Goal: Task Accomplishment & Management: Use online tool/utility

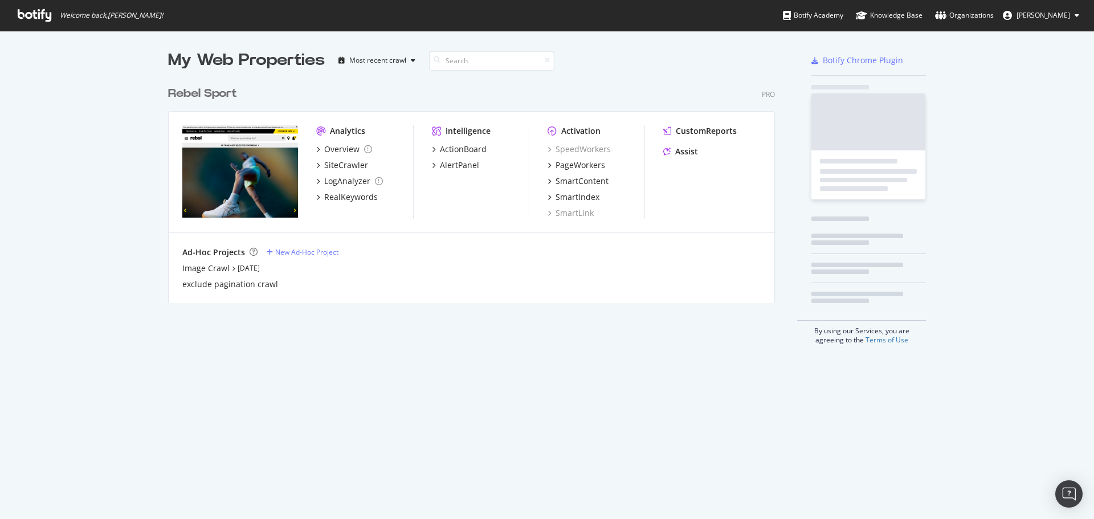
scroll to position [223, 608]
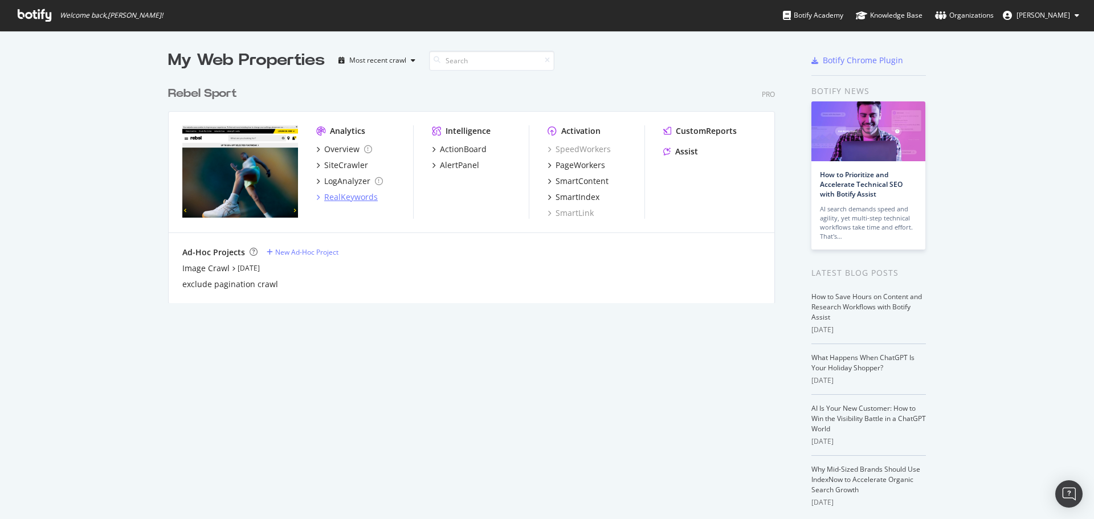
click at [346, 196] on div "RealKeywords" at bounding box center [351, 197] width 54 height 11
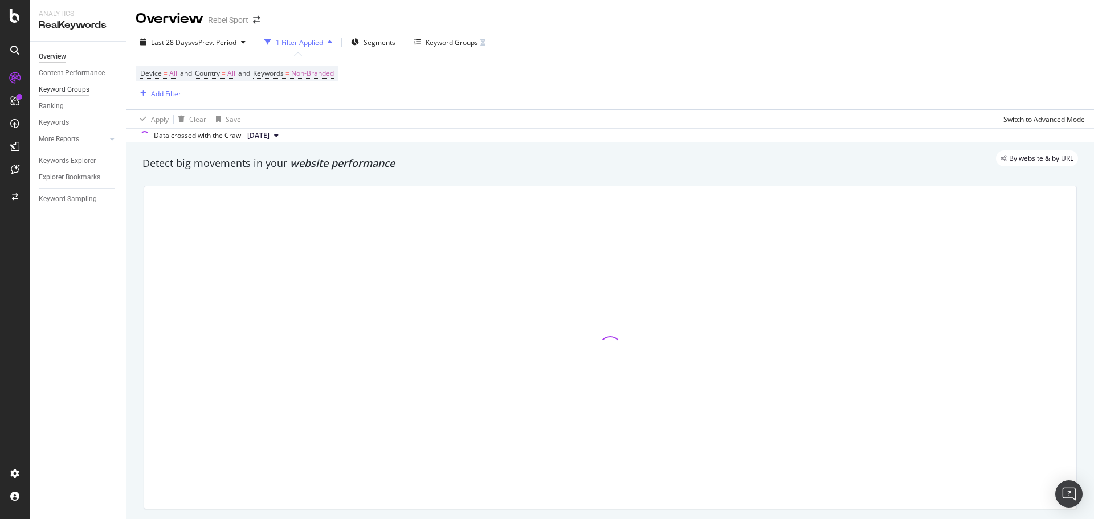
click at [83, 89] on div "Keyword Groups" at bounding box center [64, 90] width 51 height 12
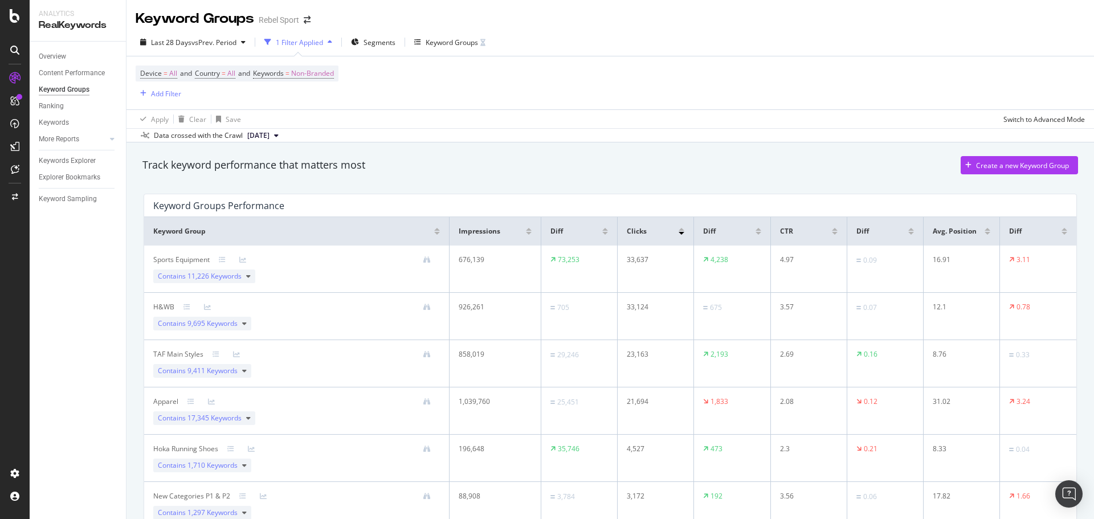
click at [65, 91] on div "Keyword Groups" at bounding box center [64, 90] width 51 height 12
click at [448, 43] on div "Keyword Groups" at bounding box center [452, 43] width 52 height 10
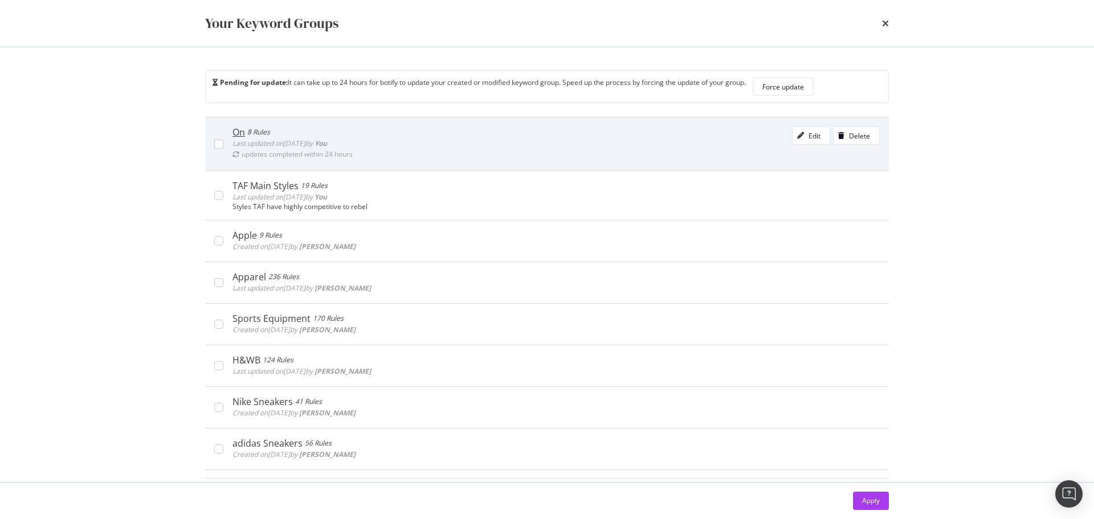
click at [253, 132] on div "8 Rules" at bounding box center [258, 132] width 23 height 11
click at [809, 132] on div "Edit" at bounding box center [815, 136] width 12 height 10
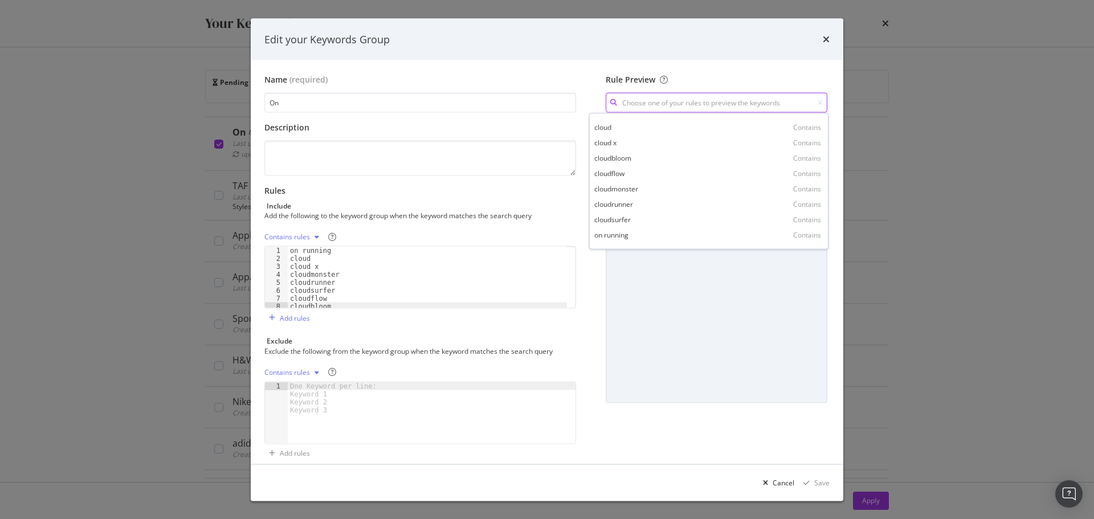
click at [669, 107] on input "modal" at bounding box center [717, 103] width 222 height 20
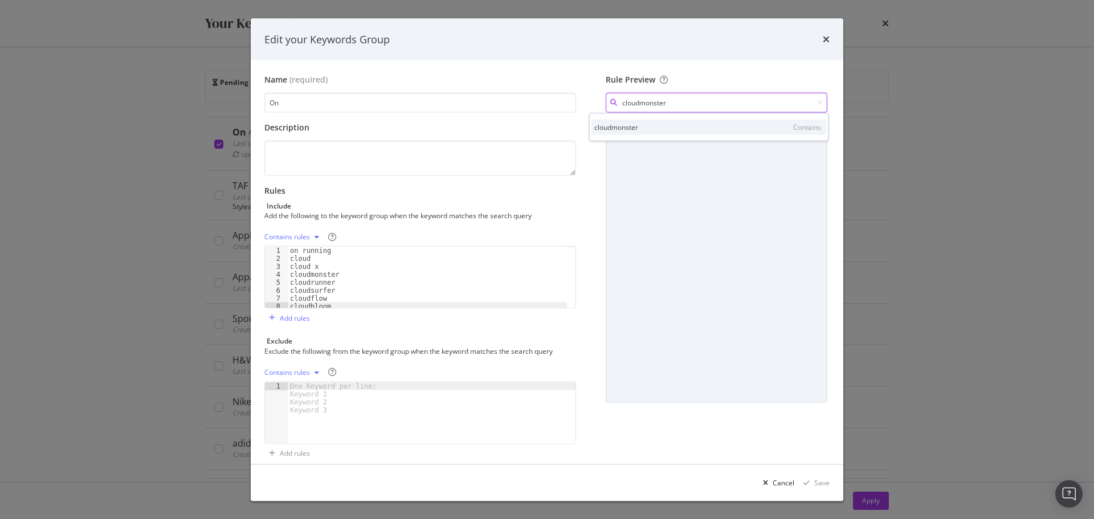
type input "cloudmonster"
click at [609, 131] on div "cloudmonster" at bounding box center [616, 127] width 44 height 10
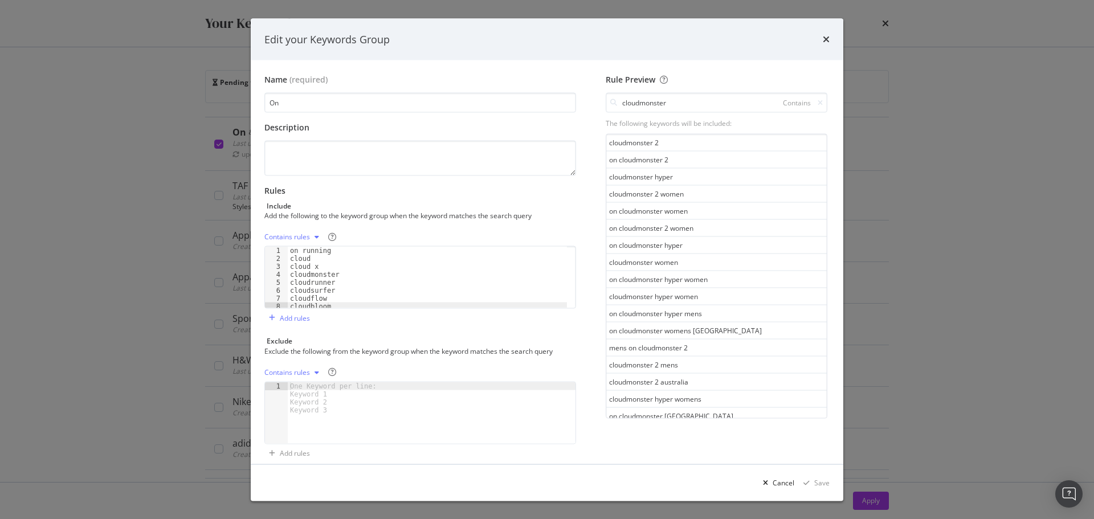
type textarea "on running"
click at [317, 253] on div "on running cloud cloud x cloudmonster cloudrunner cloudsurfer cloudflow cloudbl…" at bounding box center [427, 286] width 279 height 78
drag, startPoint x: 672, startPoint y: 103, endPoint x: 576, endPoint y: 98, distance: 95.9
click at [576, 98] on div "Name (required) On Description Rules Include Add the following to the keyword g…" at bounding box center [546, 268] width 565 height 389
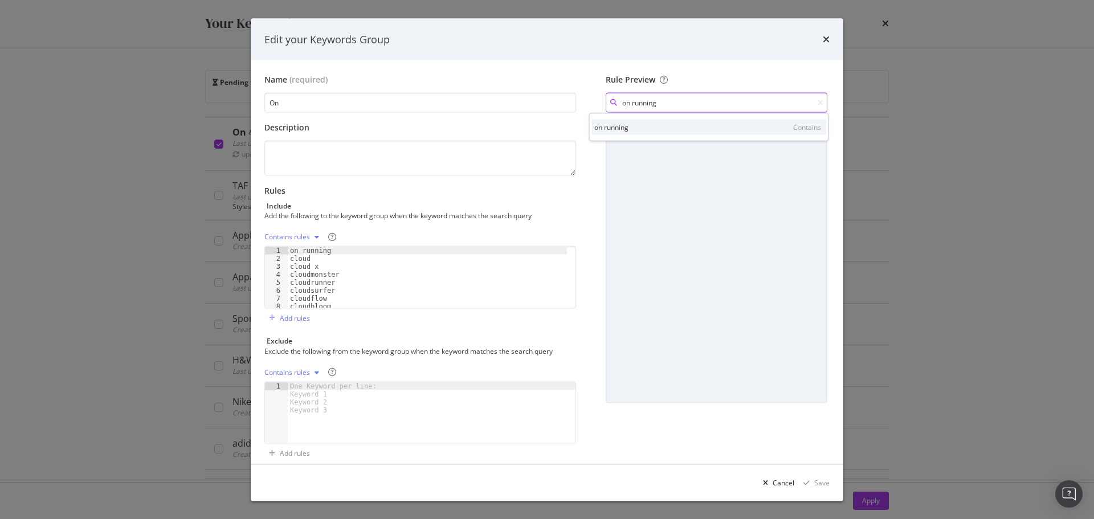
type input "on running"
click at [808, 129] on div "Contains" at bounding box center [807, 127] width 28 height 10
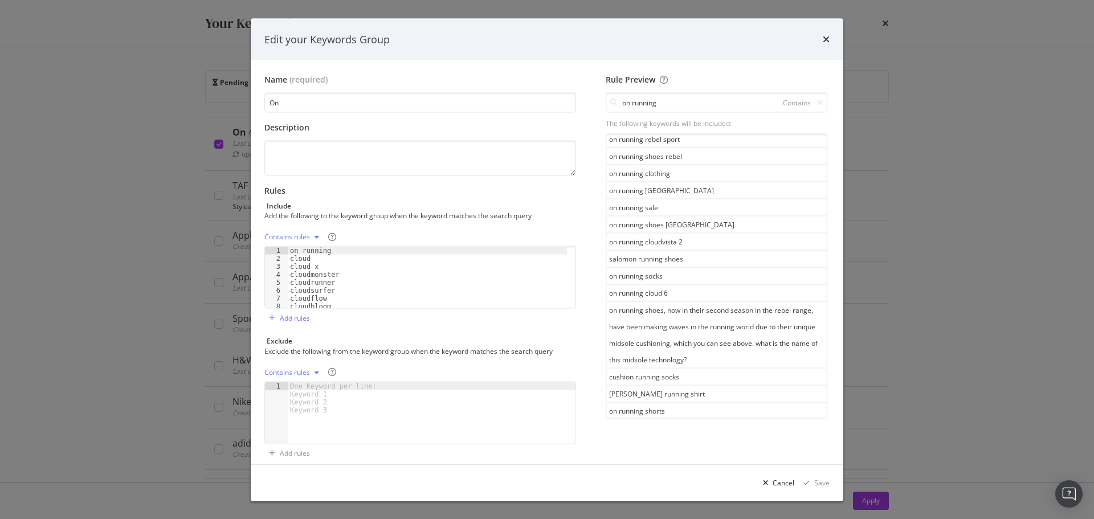
scroll to position [171, 0]
click at [300, 237] on div "Contains rules" at bounding box center [287, 237] width 46 height 7
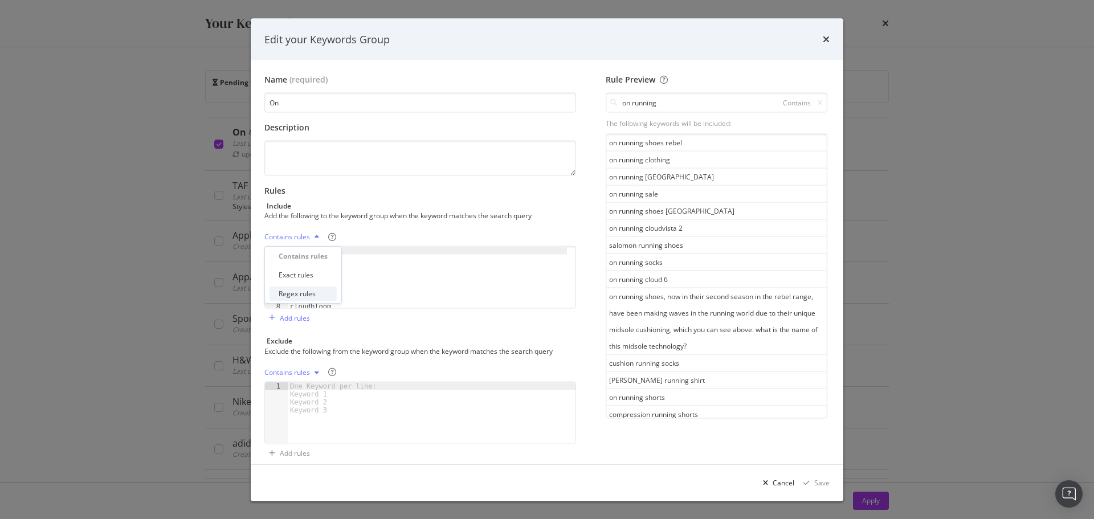
click at [311, 295] on div "Regex rules" at bounding box center [297, 294] width 37 height 10
click at [303, 234] on div "modal" at bounding box center [309, 237] width 14 height 7
click at [306, 257] on div "Contains rules" at bounding box center [302, 256] width 46 height 10
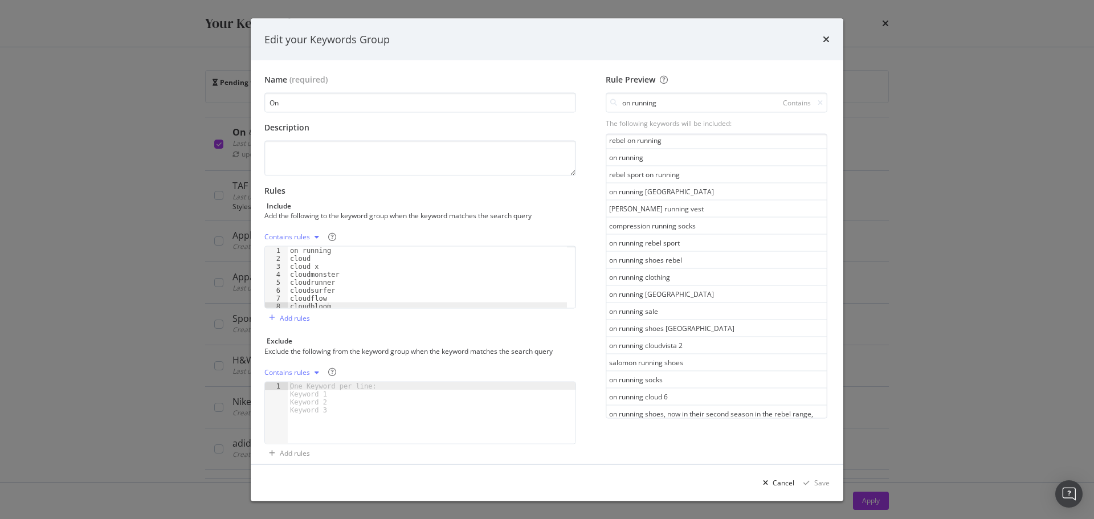
scroll to position [0, 0]
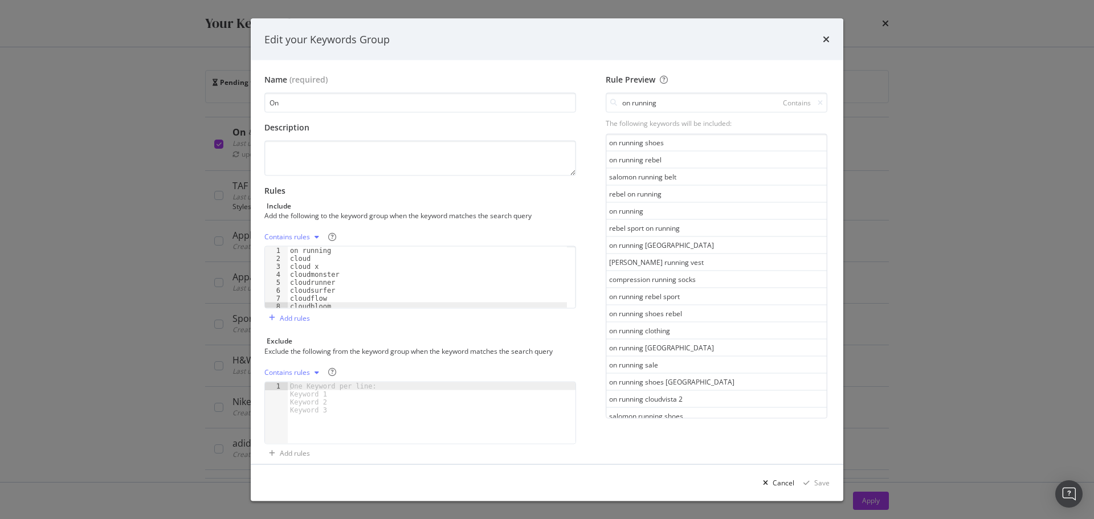
click at [319, 238] on icon "modal" at bounding box center [317, 237] width 5 height 7
click at [388, 236] on div "Contains rules" at bounding box center [420, 237] width 312 height 18
type textarea "on running"
drag, startPoint x: 343, startPoint y: 250, endPoint x: 282, endPoint y: 250, distance: 61.0
click at [282, 250] on div "on running 1 2 3 4 5 6 7 8 on running cloud cloud x cloudmonster cloudrunner cl…" at bounding box center [420, 277] width 312 height 63
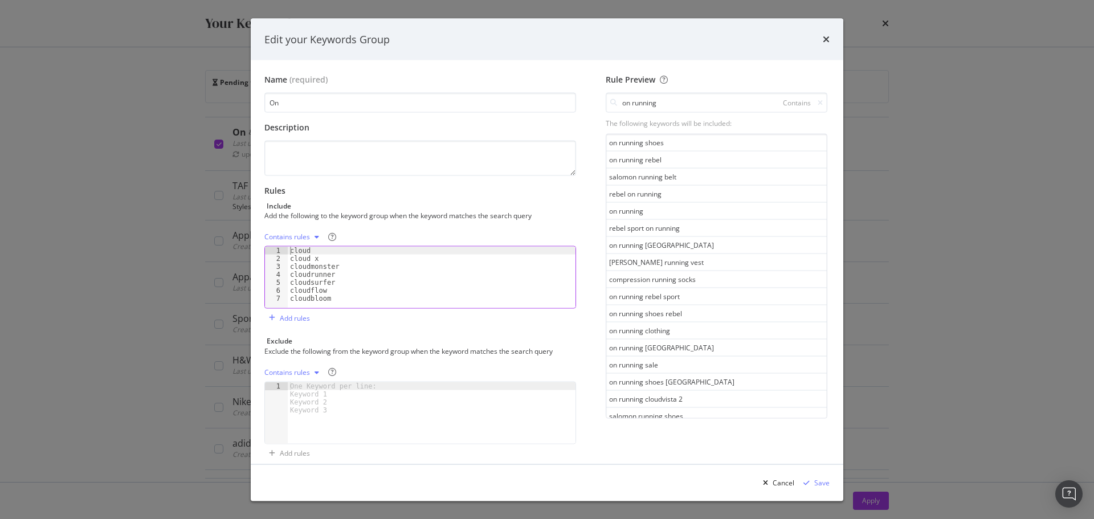
click at [360, 296] on div "cloud cloud x cloudmonster cloudrunner cloudsurfer cloudflow cloudbloom" at bounding box center [432, 286] width 288 height 78
type textarea "cloudbloom"
type textarea "cloudvista"
click at [822, 481] on div "Save" at bounding box center [821, 483] width 15 height 10
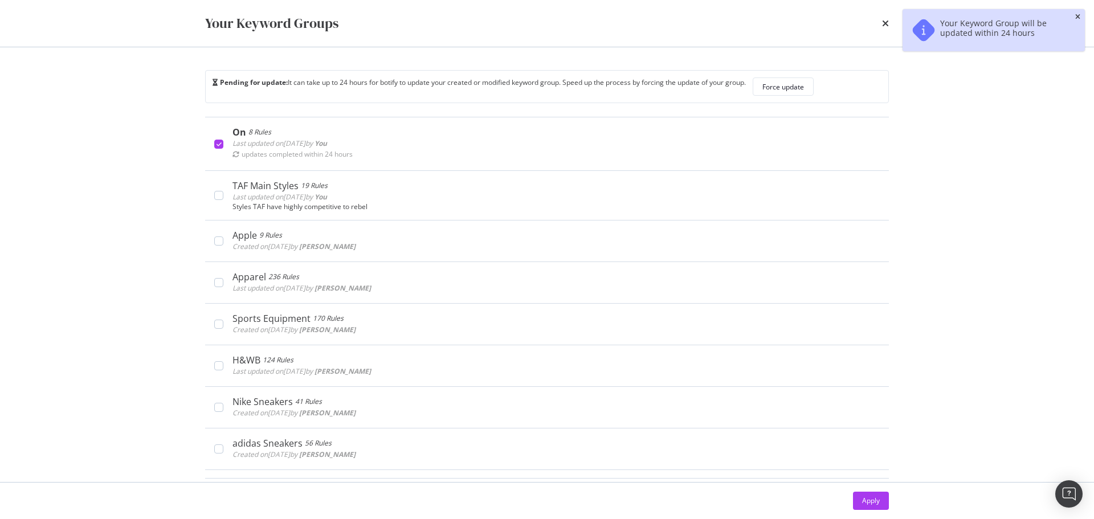
click at [1076, 17] on icon "close toast" at bounding box center [1078, 17] width 5 height 7
